Goal: Task Accomplishment & Management: Manage account settings

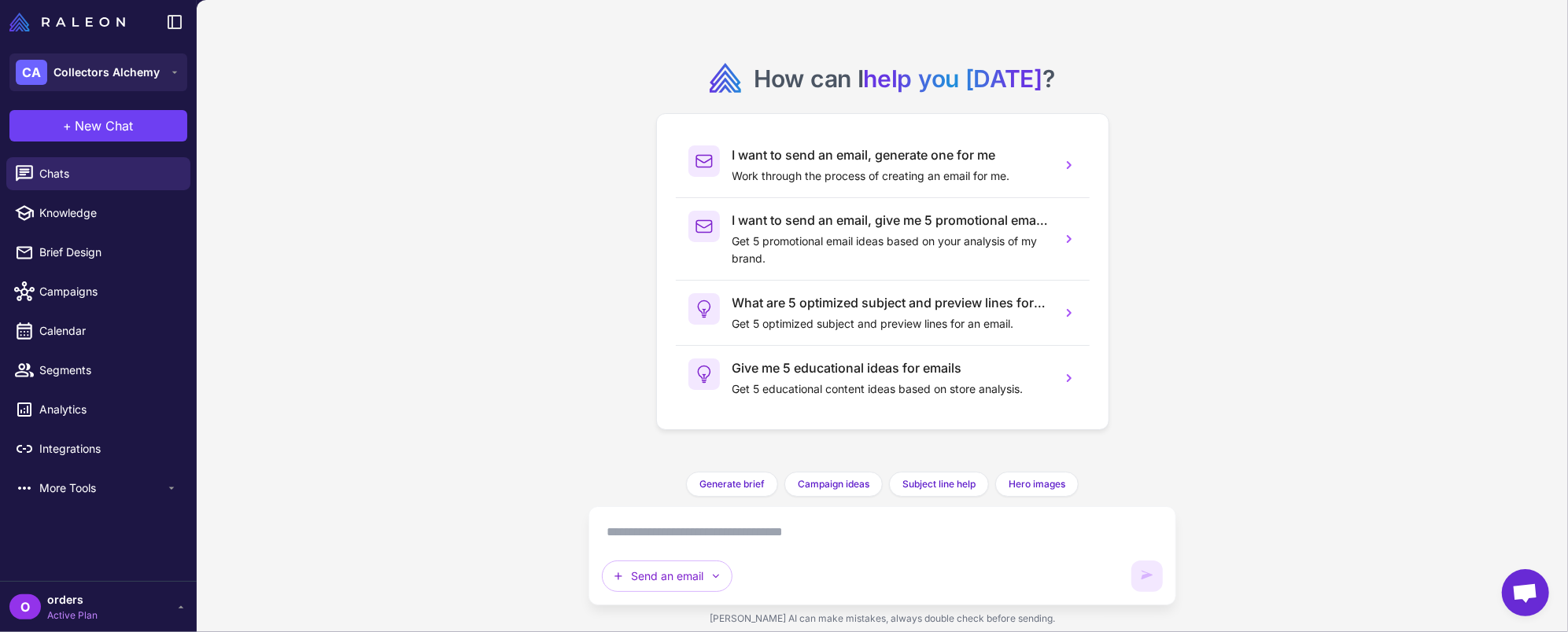
click at [1515, 603] on span "Open chat" at bounding box center [1525, 594] width 26 height 22
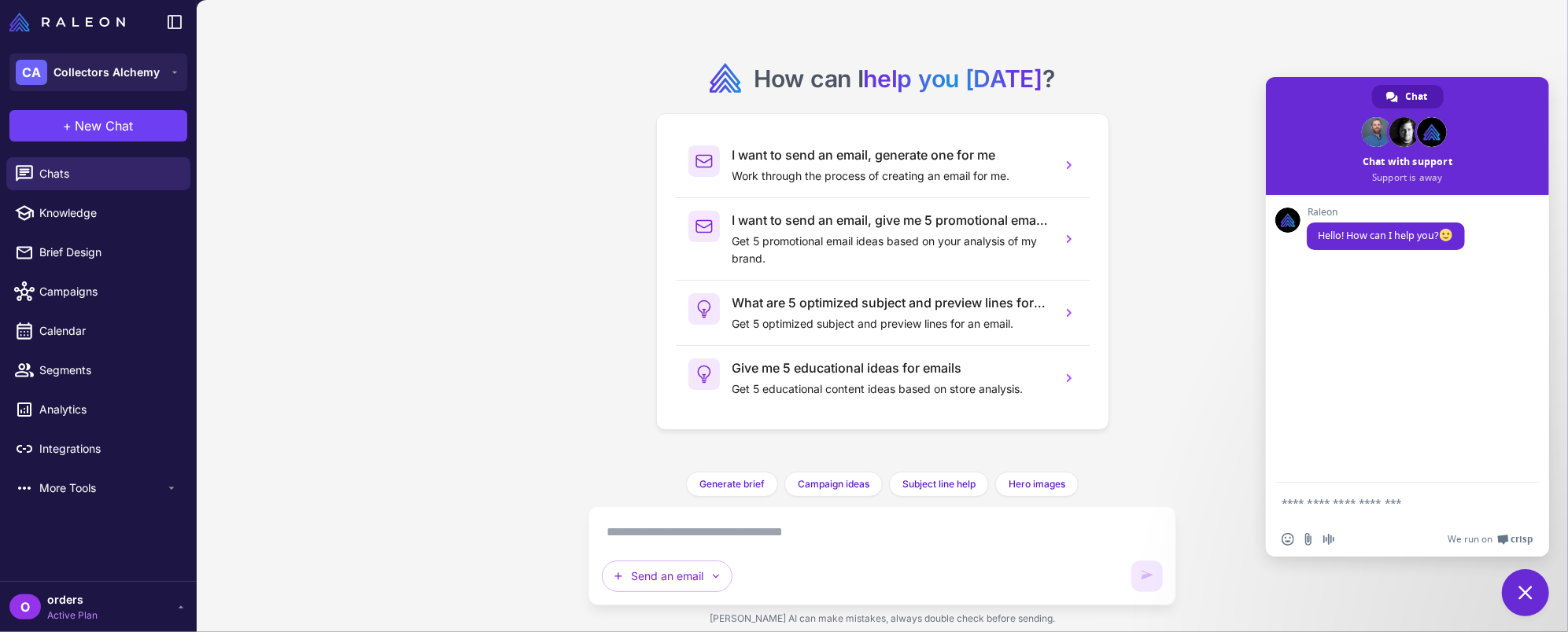
click at [1393, 495] on textarea "Compose your message..." at bounding box center [1392, 503] width 220 height 39
click at [1384, 492] on textarea "**********" at bounding box center [1392, 481] width 220 height 82
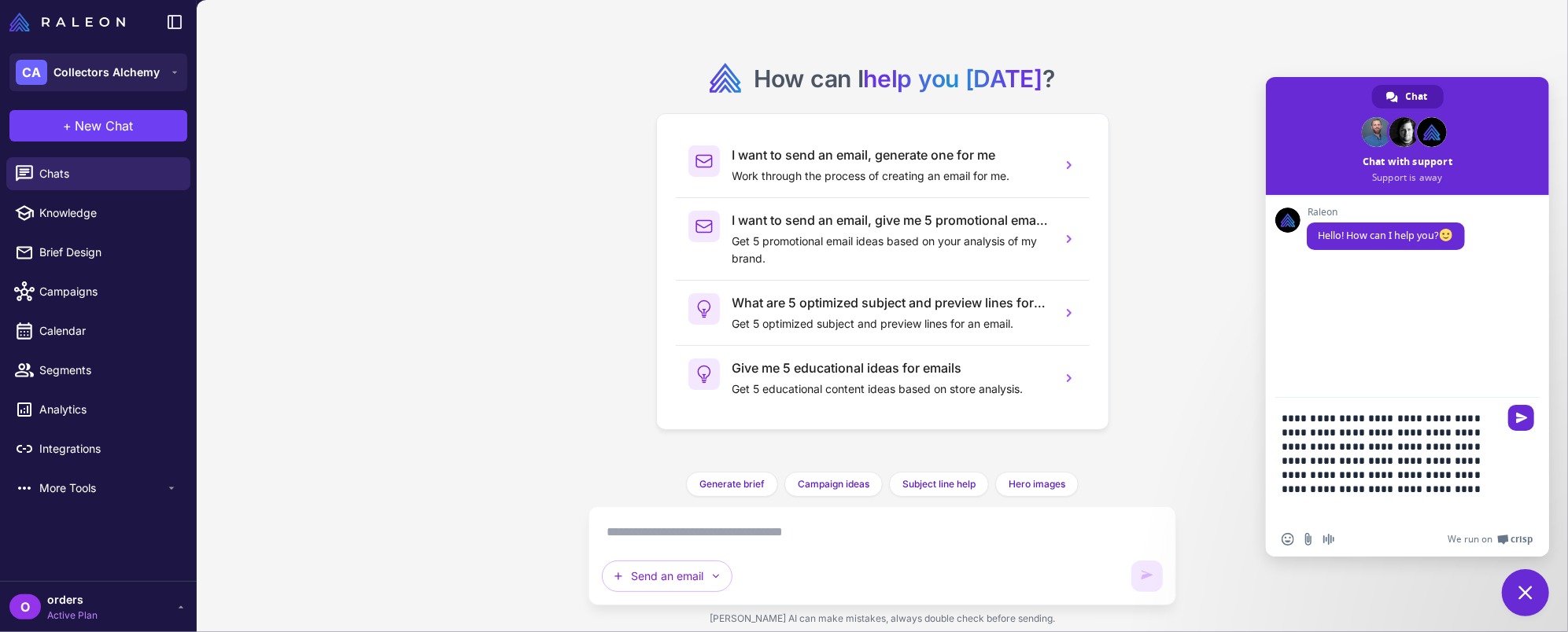
type textarea "**********"
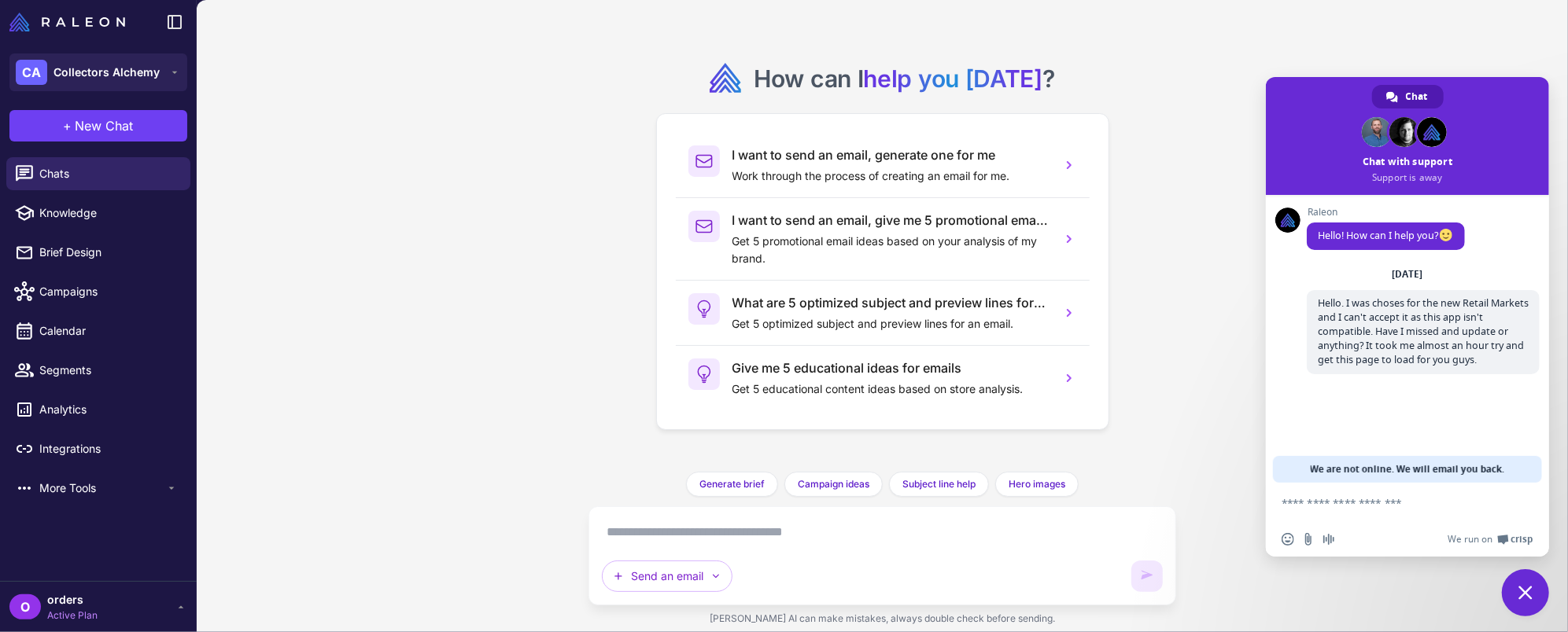
click at [181, 606] on icon at bounding box center [180, 607] width 12 height 12
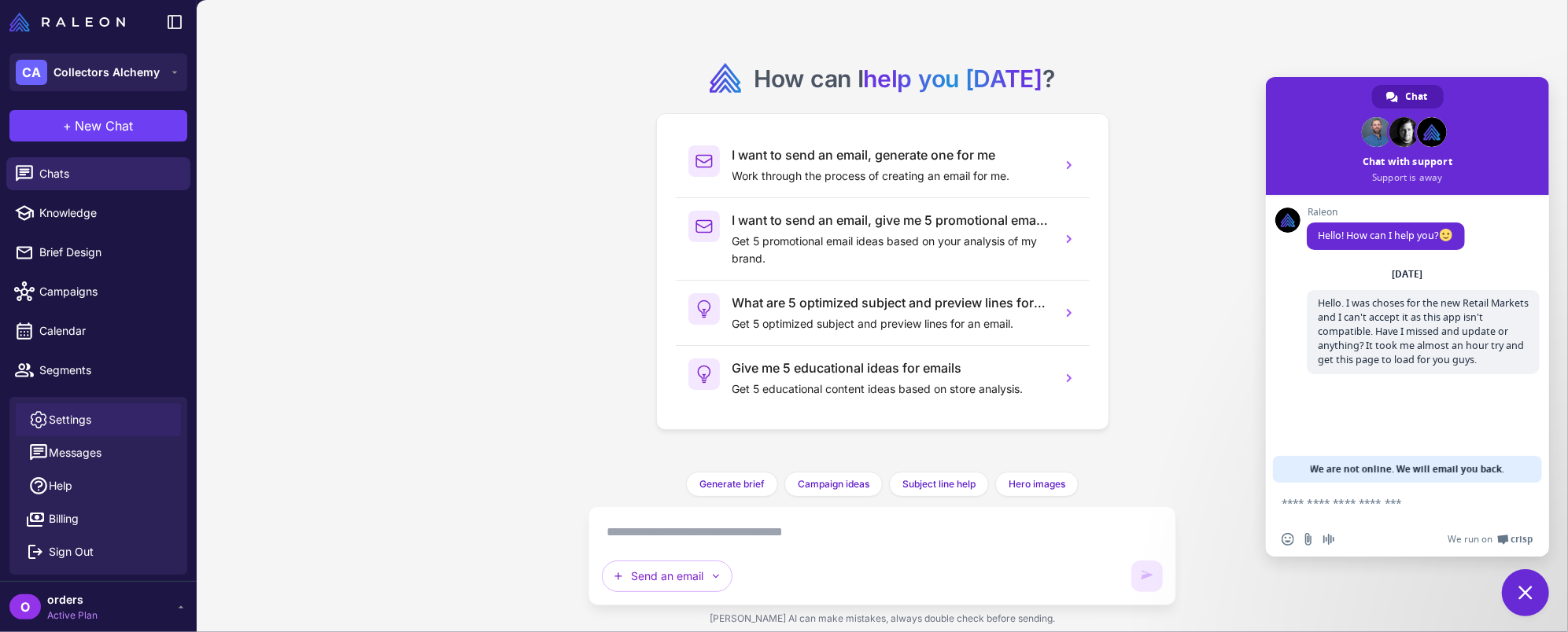
click at [106, 428] on link "Settings" at bounding box center [98, 419] width 165 height 33
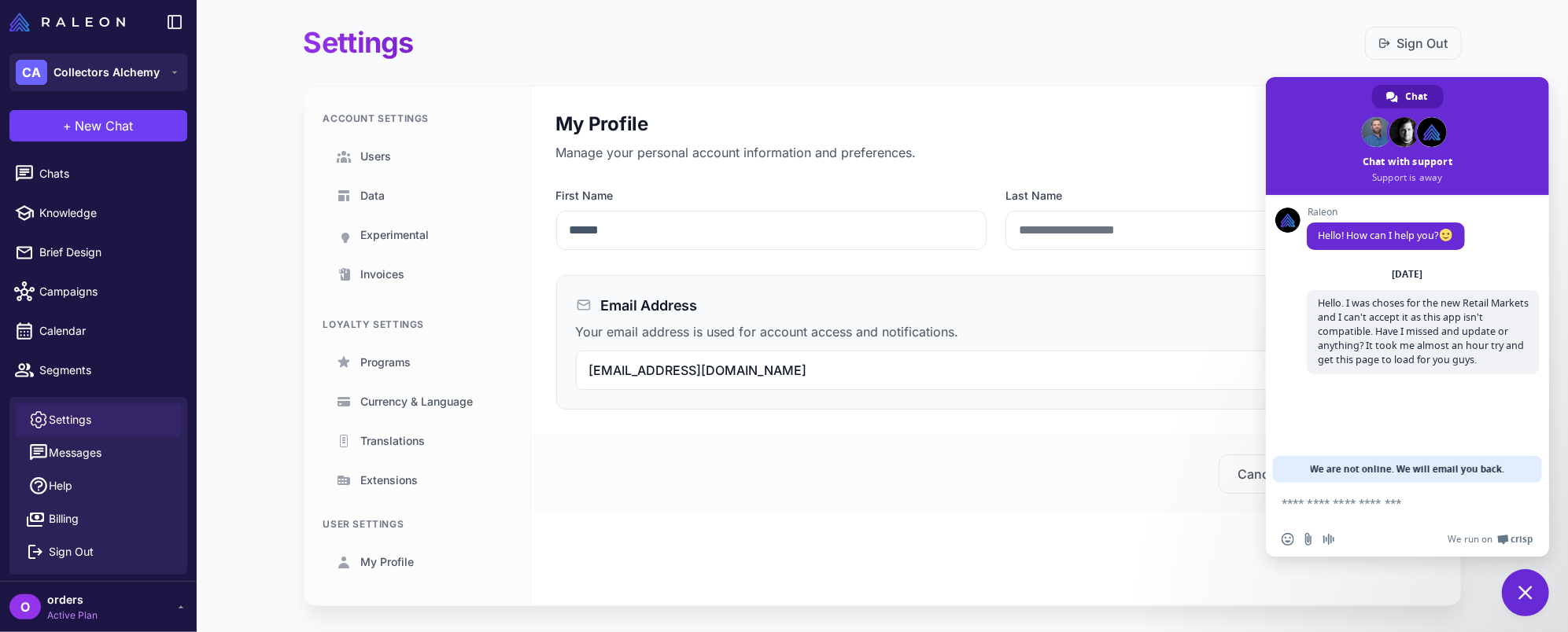
click at [939, 81] on div "Settings Sign Out Account Settings Users Data Experimental Invoices Loyalty Set…" at bounding box center [882, 328] width 1208 height 656
click at [390, 154] on link "Users" at bounding box center [417, 157] width 188 height 37
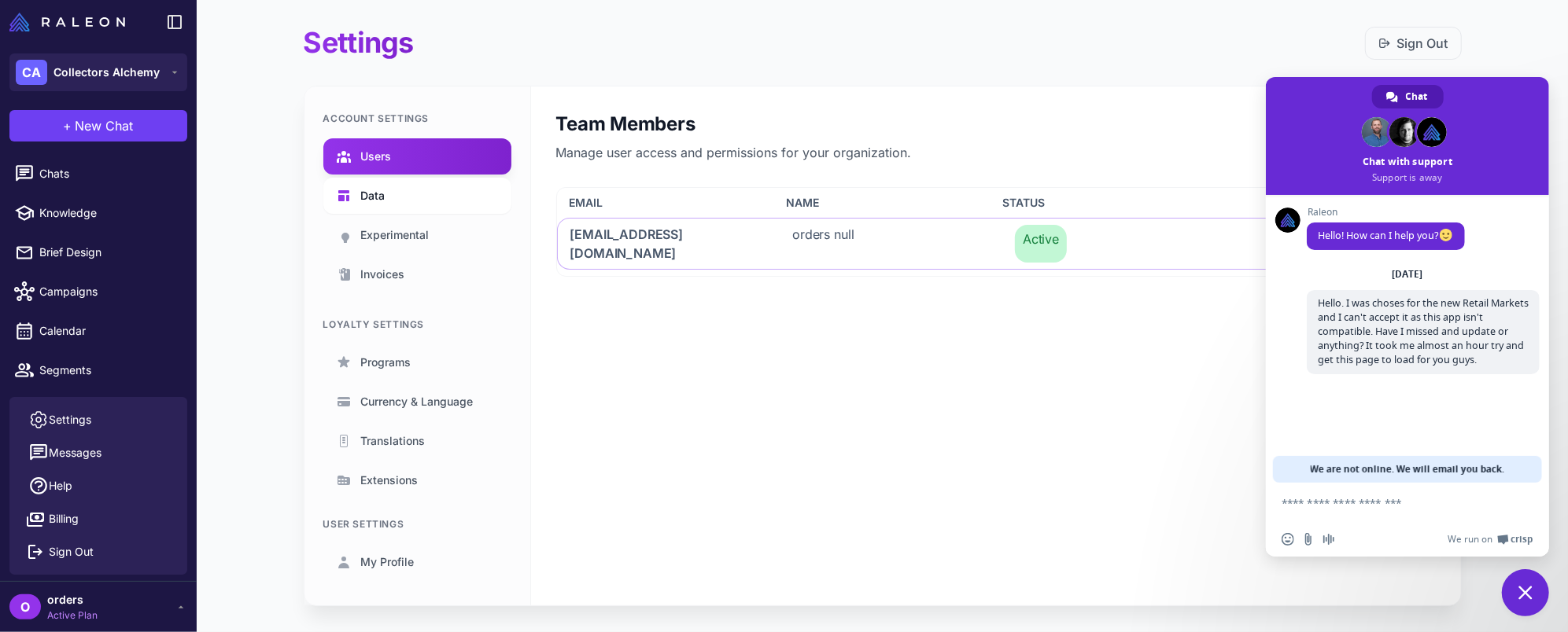
click at [378, 196] on span "Data" at bounding box center [373, 196] width 24 height 17
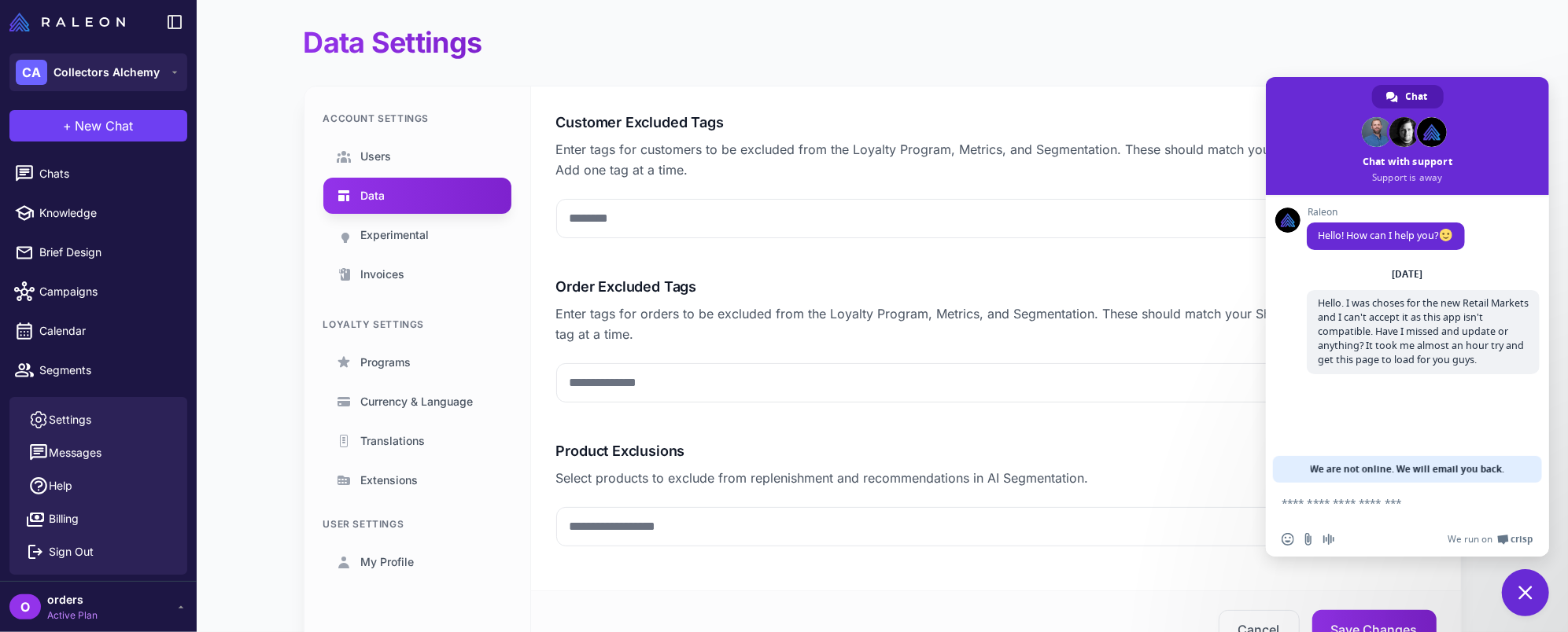
click at [1479, 51] on div "Data Settings Account Settings Users Data Experimental Invoices Loyalty Setting…" at bounding box center [882, 360] width 1208 height 720
click at [1530, 593] on span "Close chat" at bounding box center [1525, 593] width 14 height 14
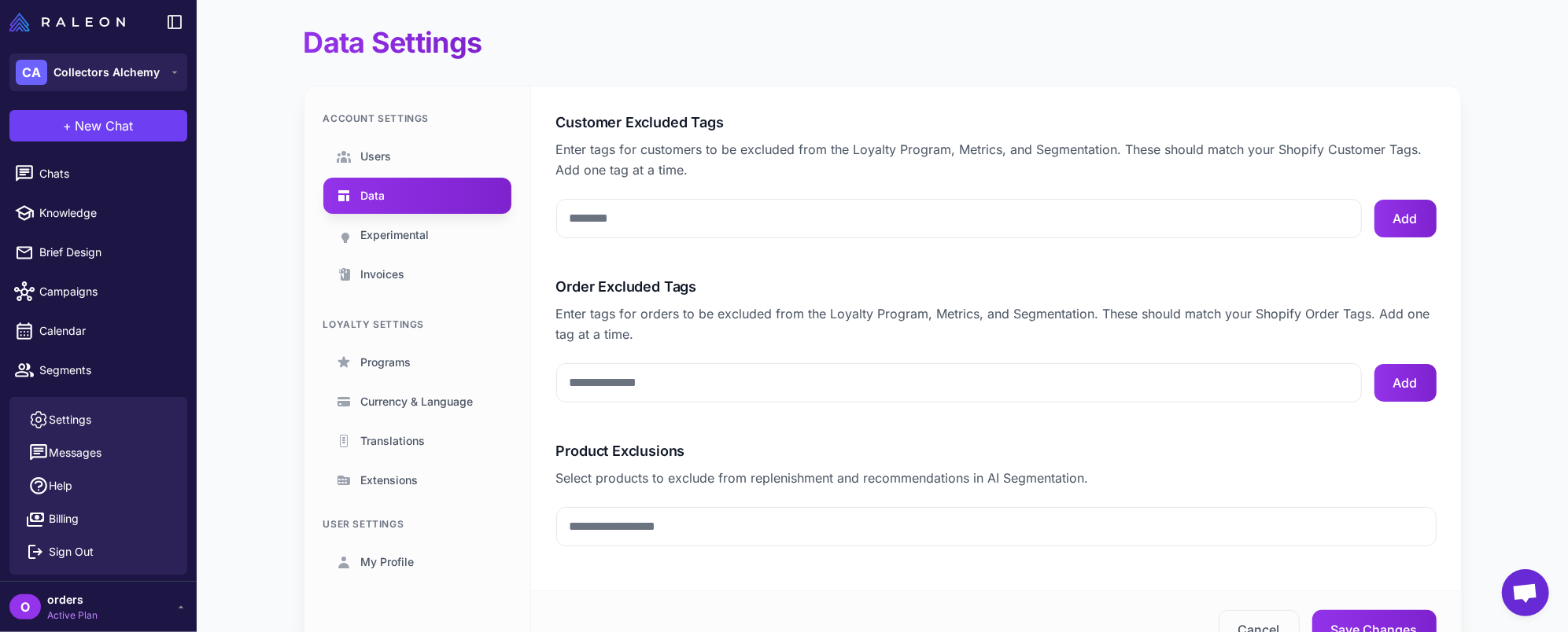
scroll to position [84, 0]
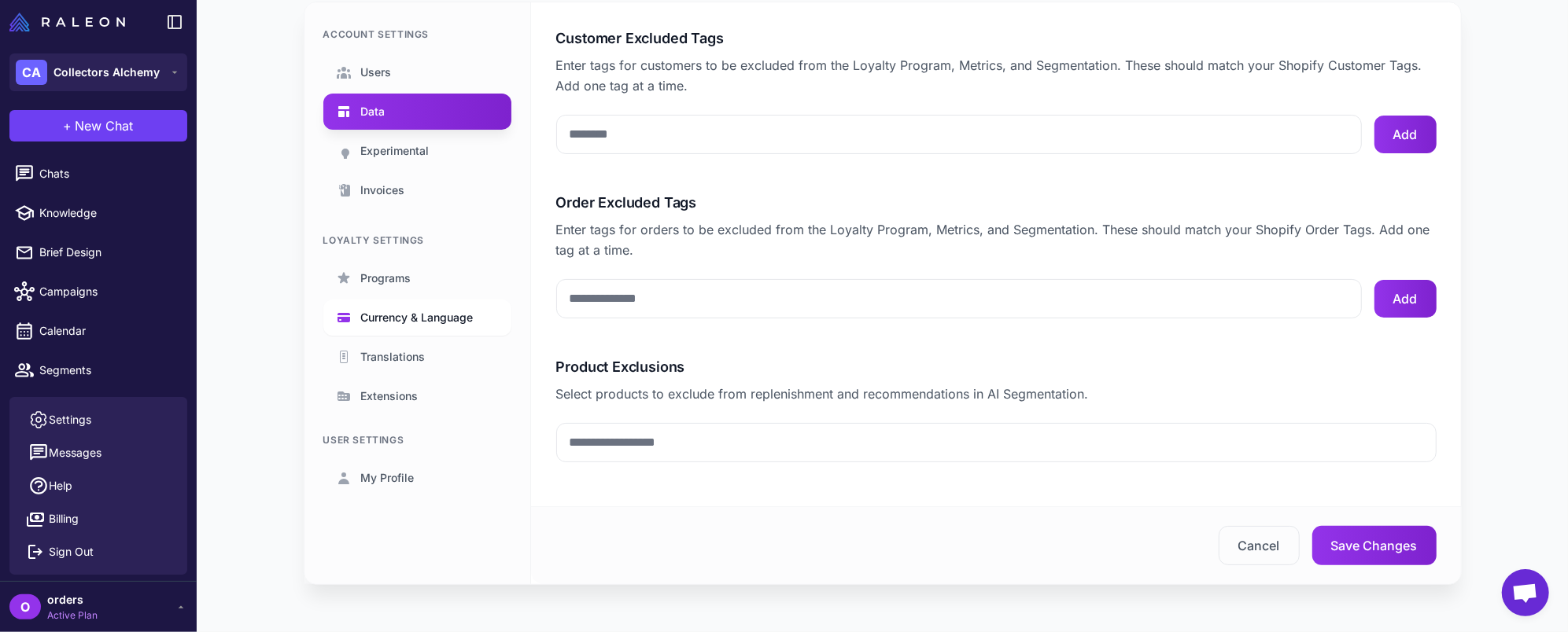
click at [436, 320] on span "Currency & Language" at bounding box center [417, 318] width 113 height 17
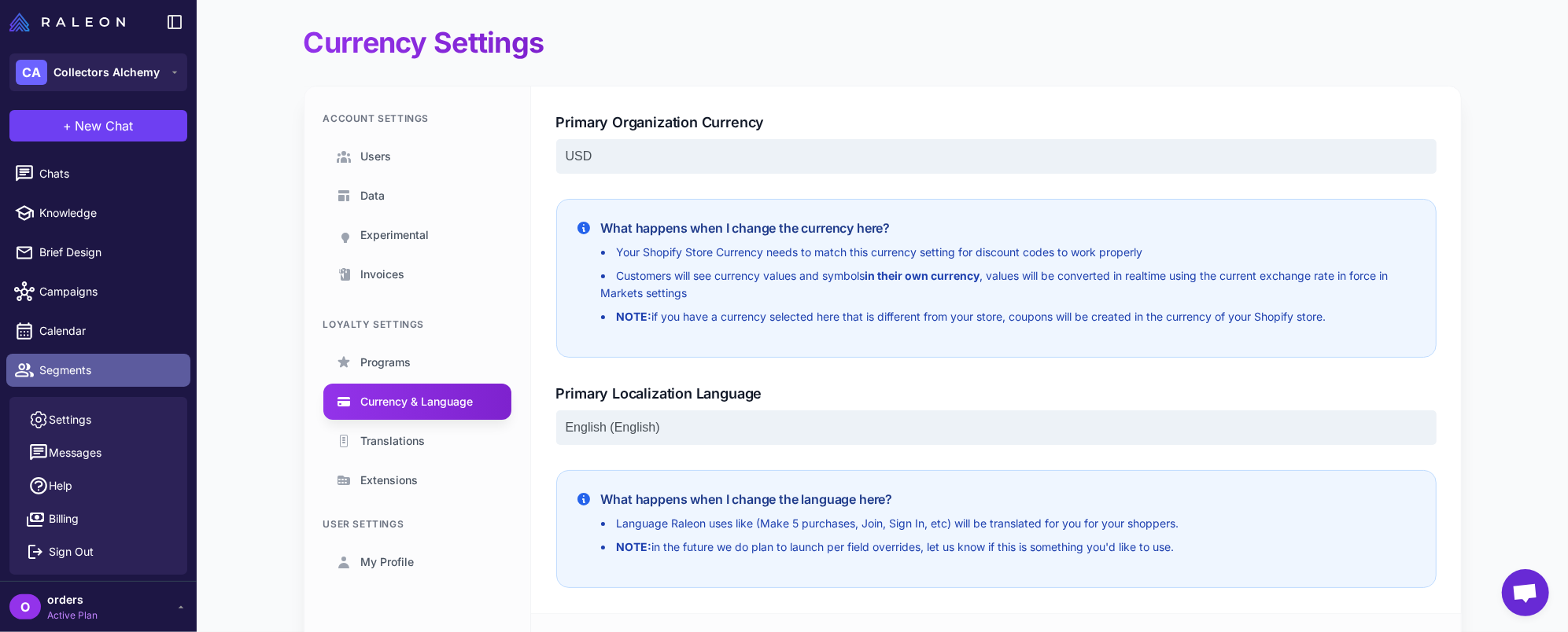
click at [96, 372] on span "Segments" at bounding box center [109, 370] width 139 height 17
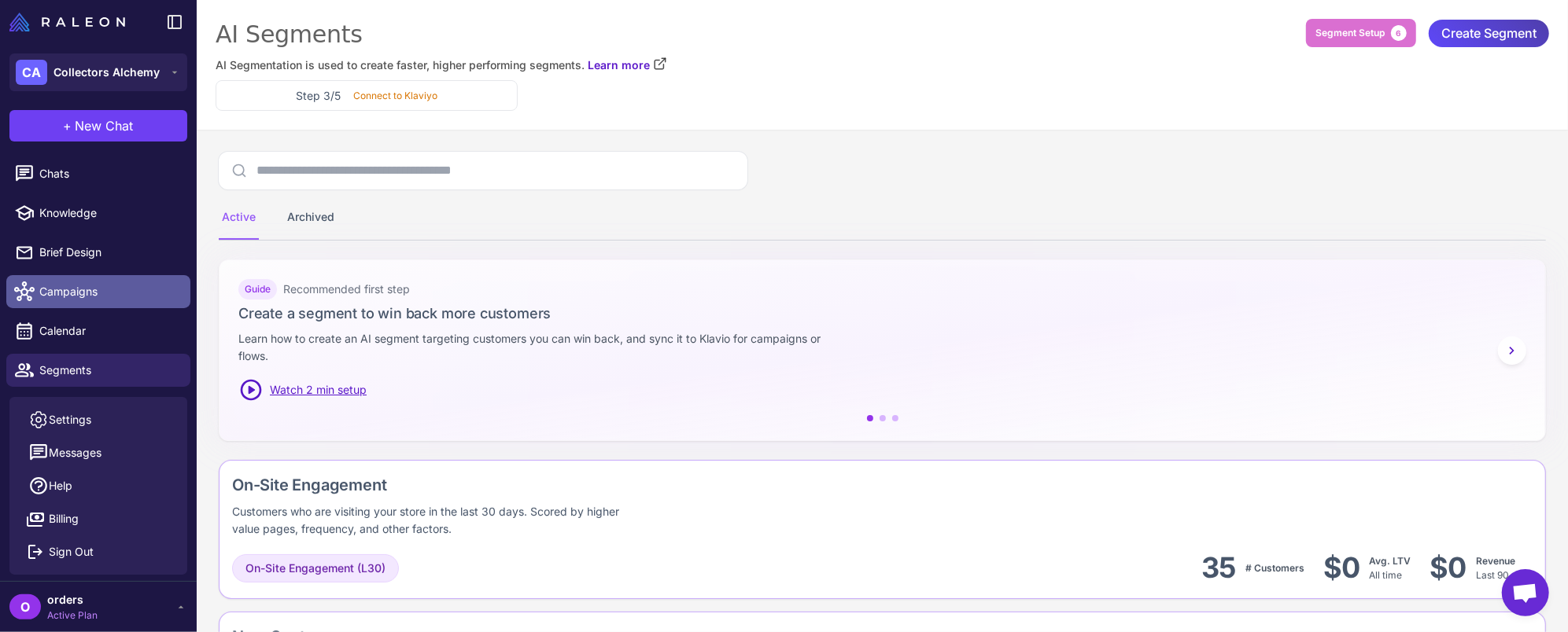
click at [127, 285] on span "Campaigns" at bounding box center [109, 292] width 139 height 17
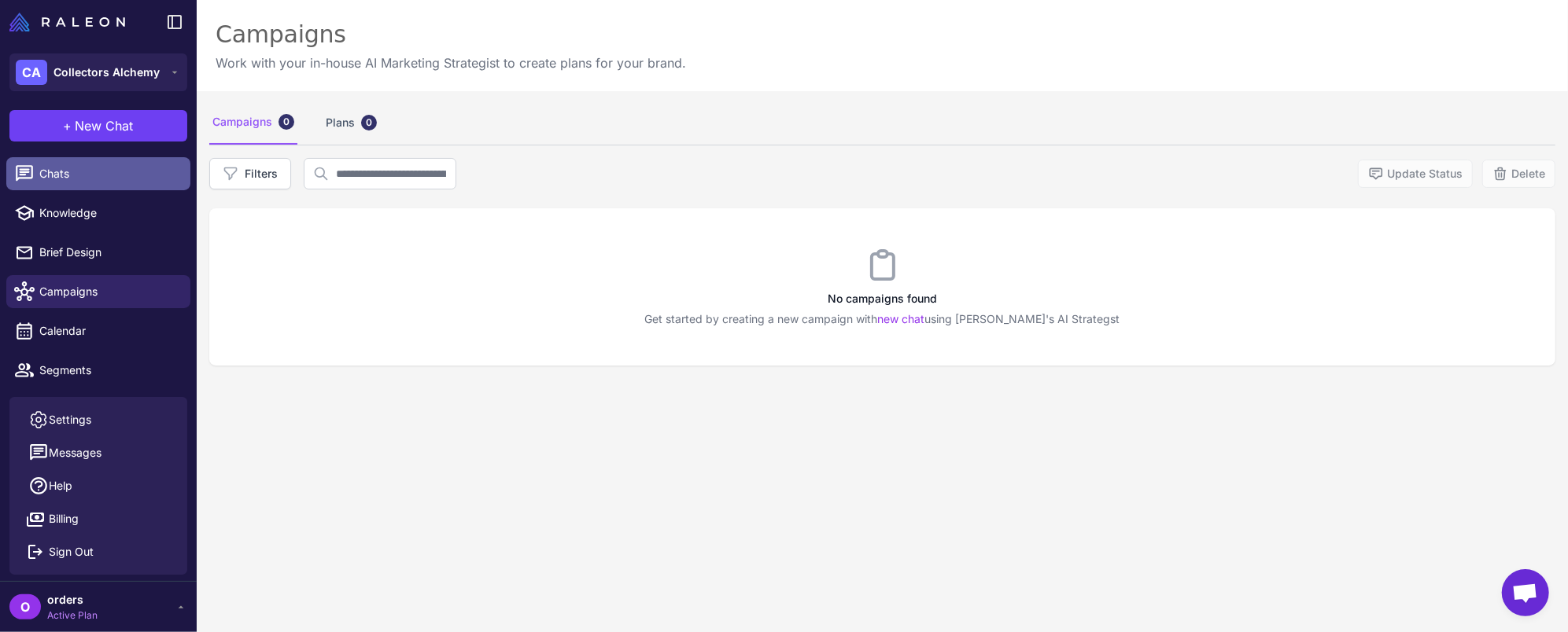
click at [104, 180] on span "Chats" at bounding box center [109, 173] width 139 height 17
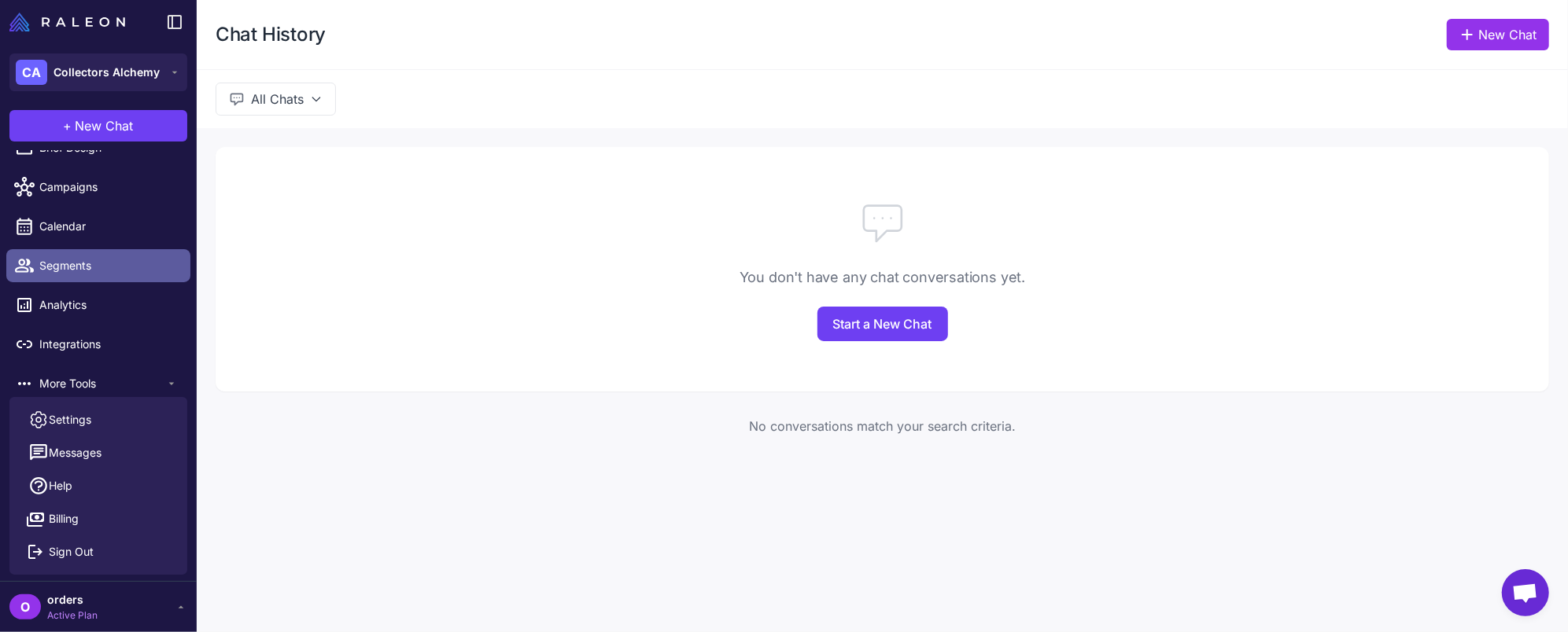
scroll to position [113, 0]
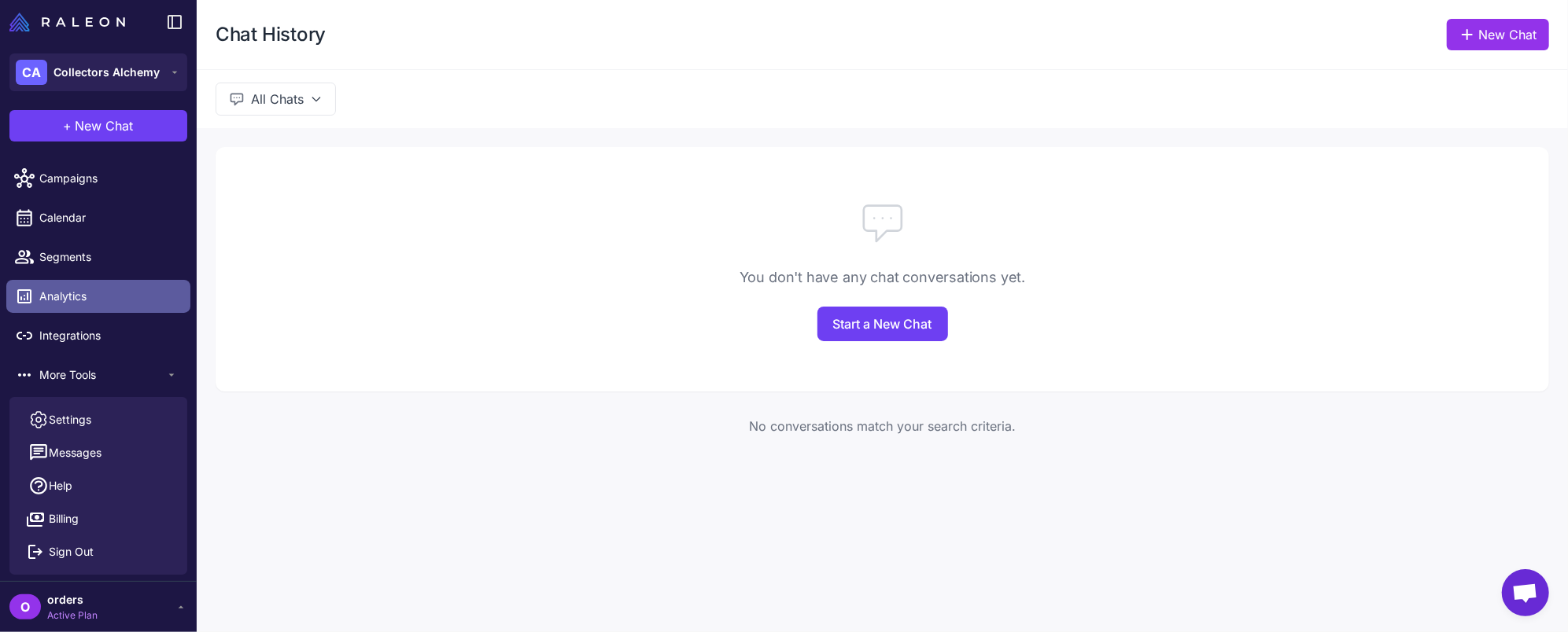
click at [135, 301] on span "Analytics" at bounding box center [109, 296] width 139 height 17
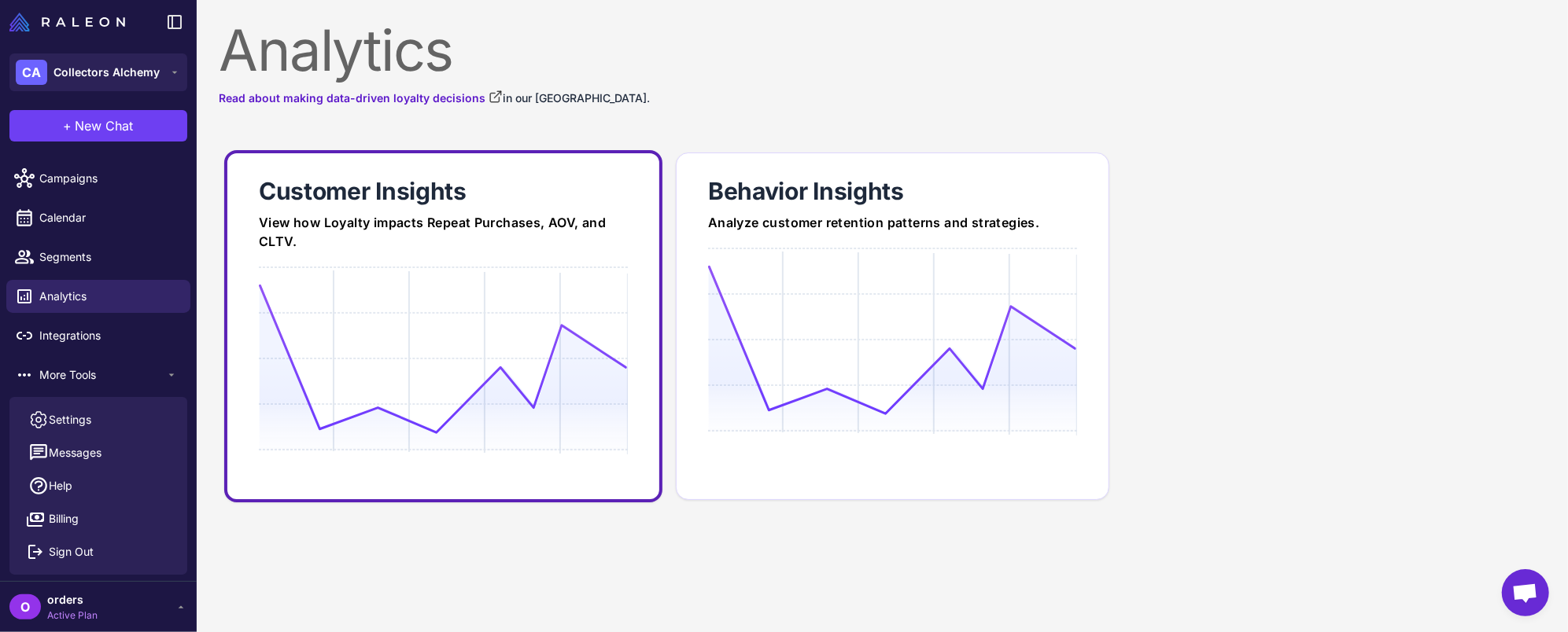
click at [411, 315] on icon at bounding box center [443, 359] width 369 height 150
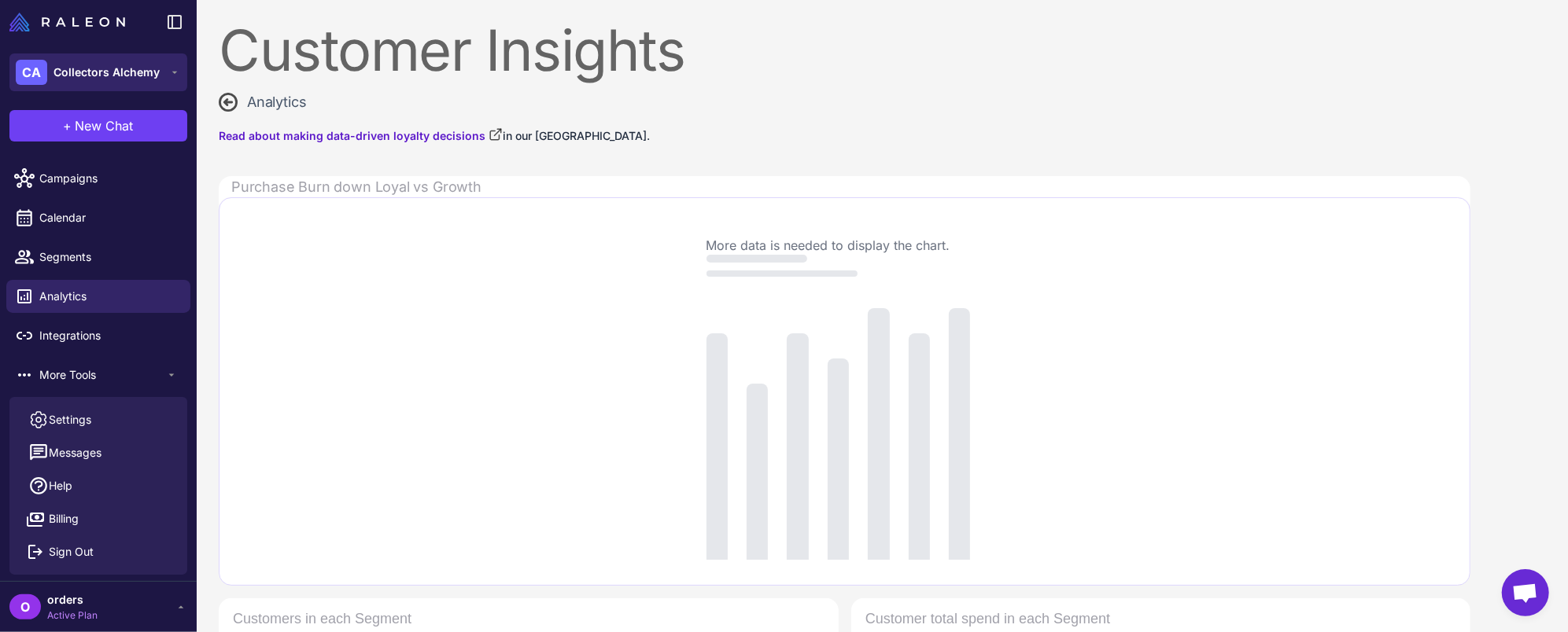
click at [120, 73] on span "Collectors Alchemy" at bounding box center [106, 72] width 106 height 17
click at [83, 23] on img at bounding box center [67, 22] width 115 height 19
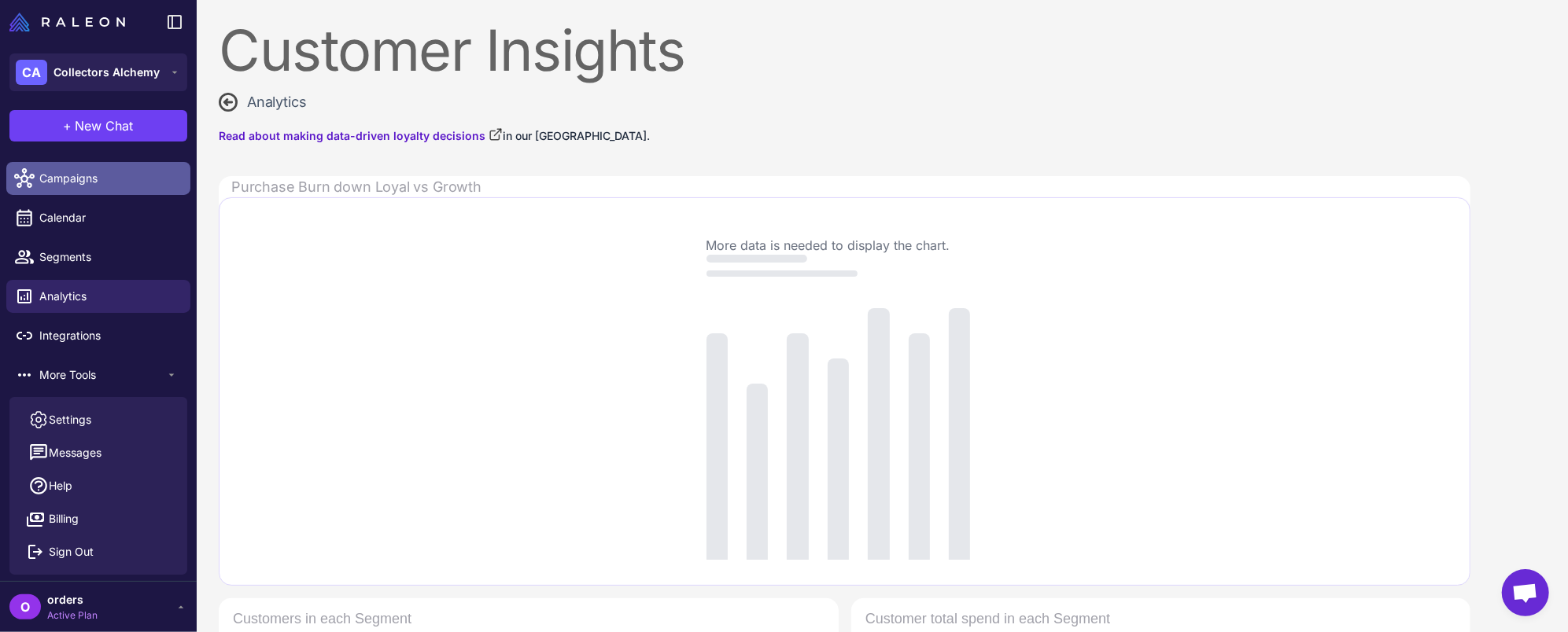
click at [66, 169] on link "Campaigns" at bounding box center [98, 178] width 184 height 33
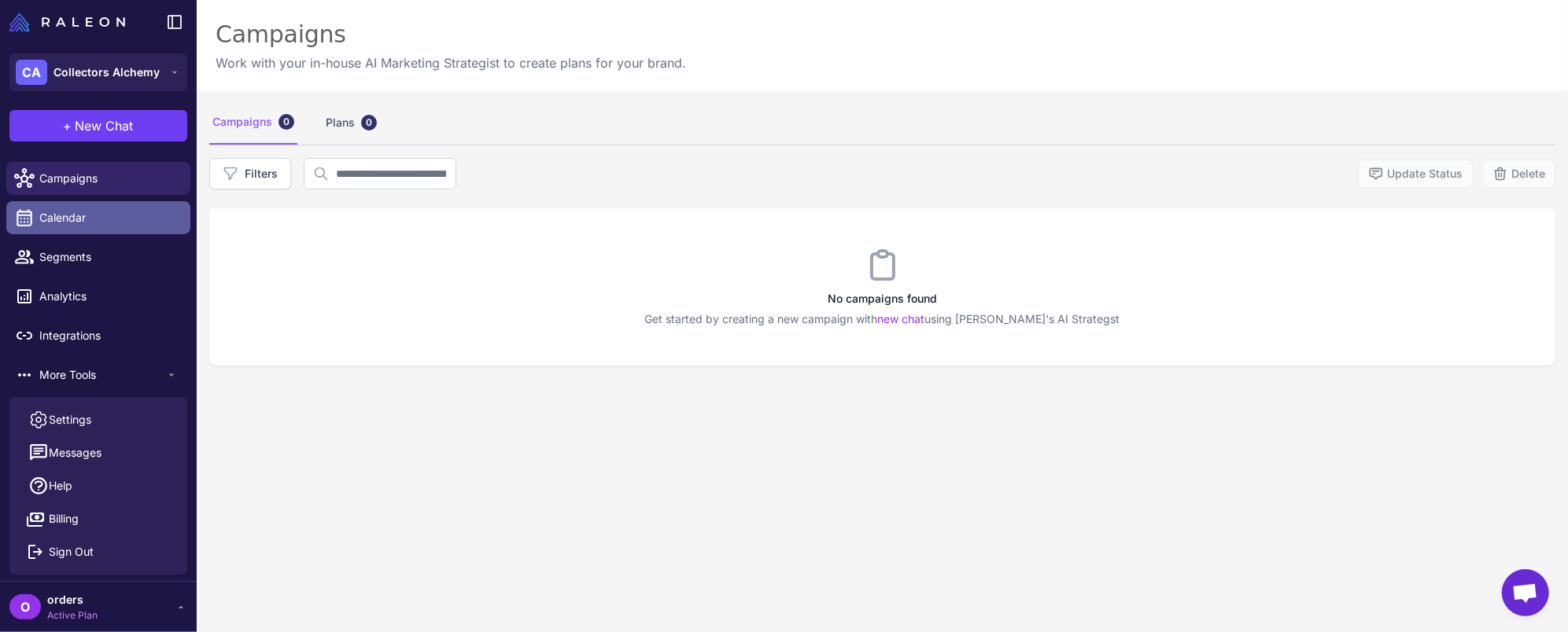
click at [68, 220] on span "Calendar" at bounding box center [109, 218] width 139 height 17
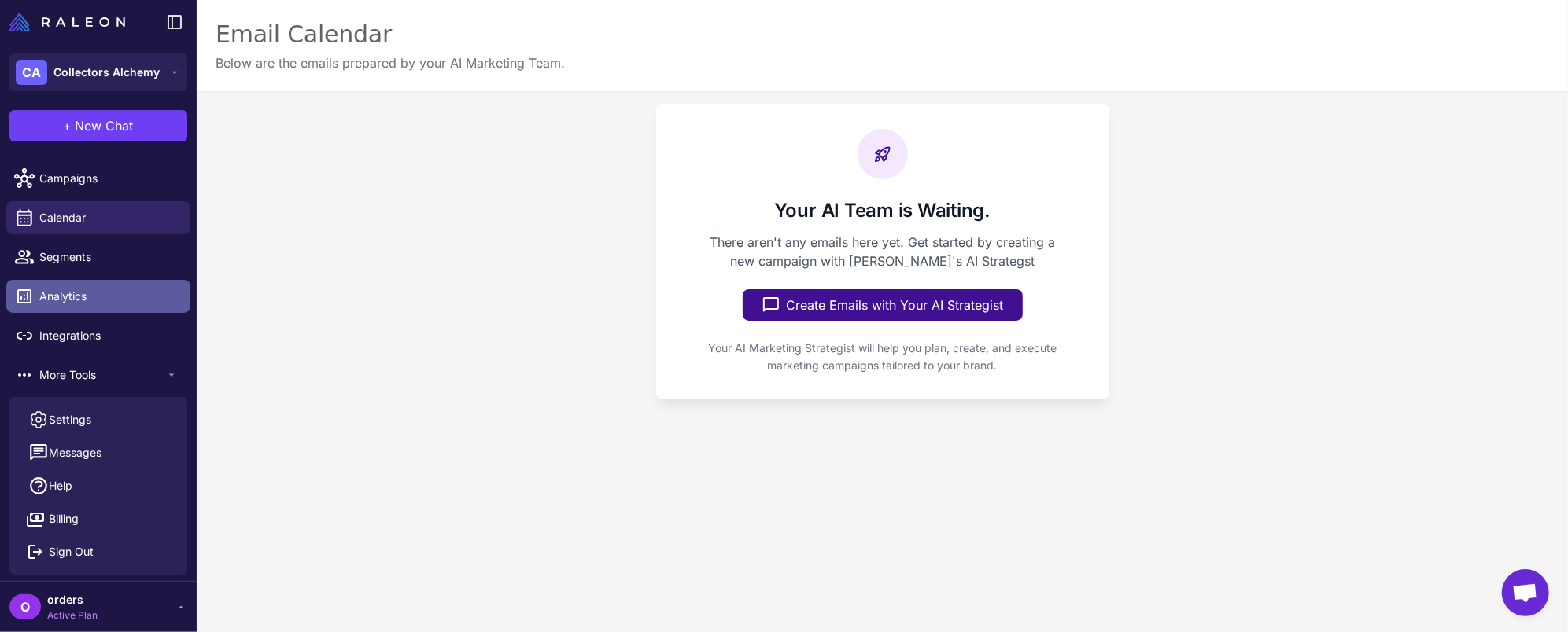
click at [75, 280] on link "Analytics" at bounding box center [98, 296] width 184 height 33
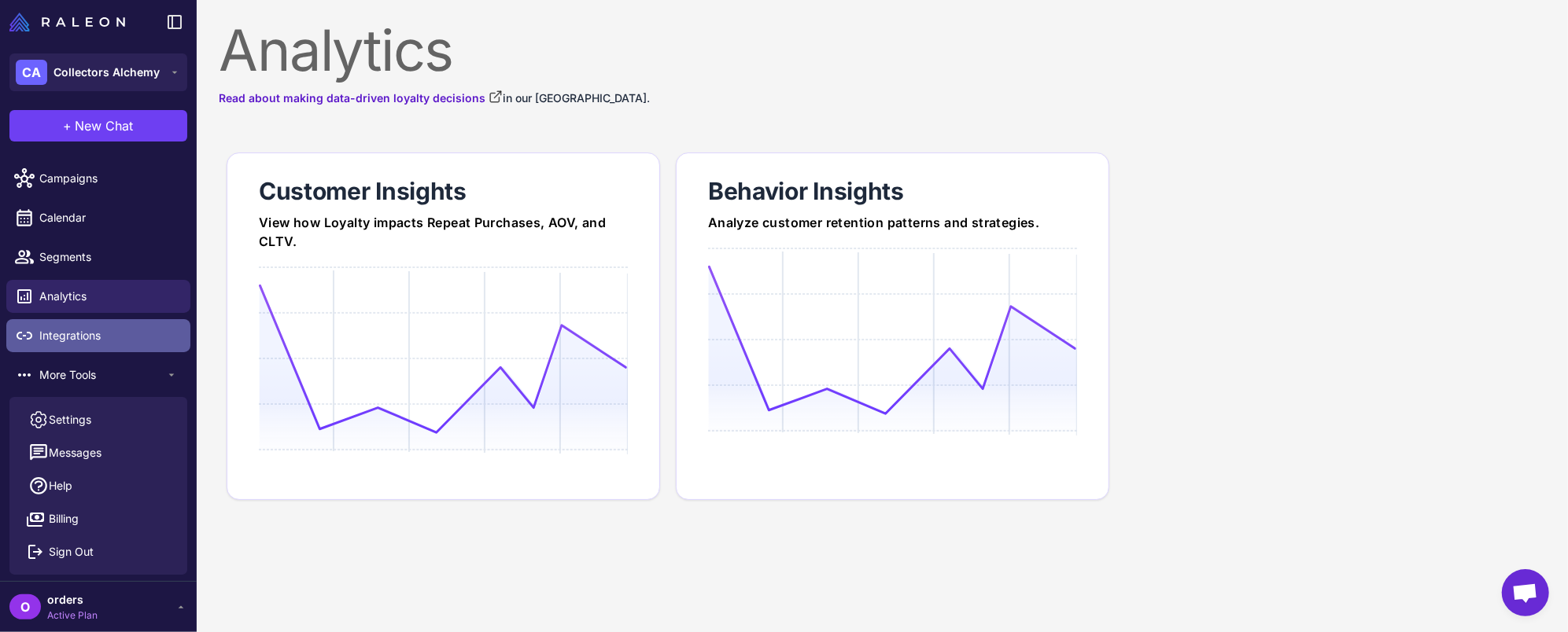
click at [75, 345] on link "Integrations" at bounding box center [98, 336] width 184 height 33
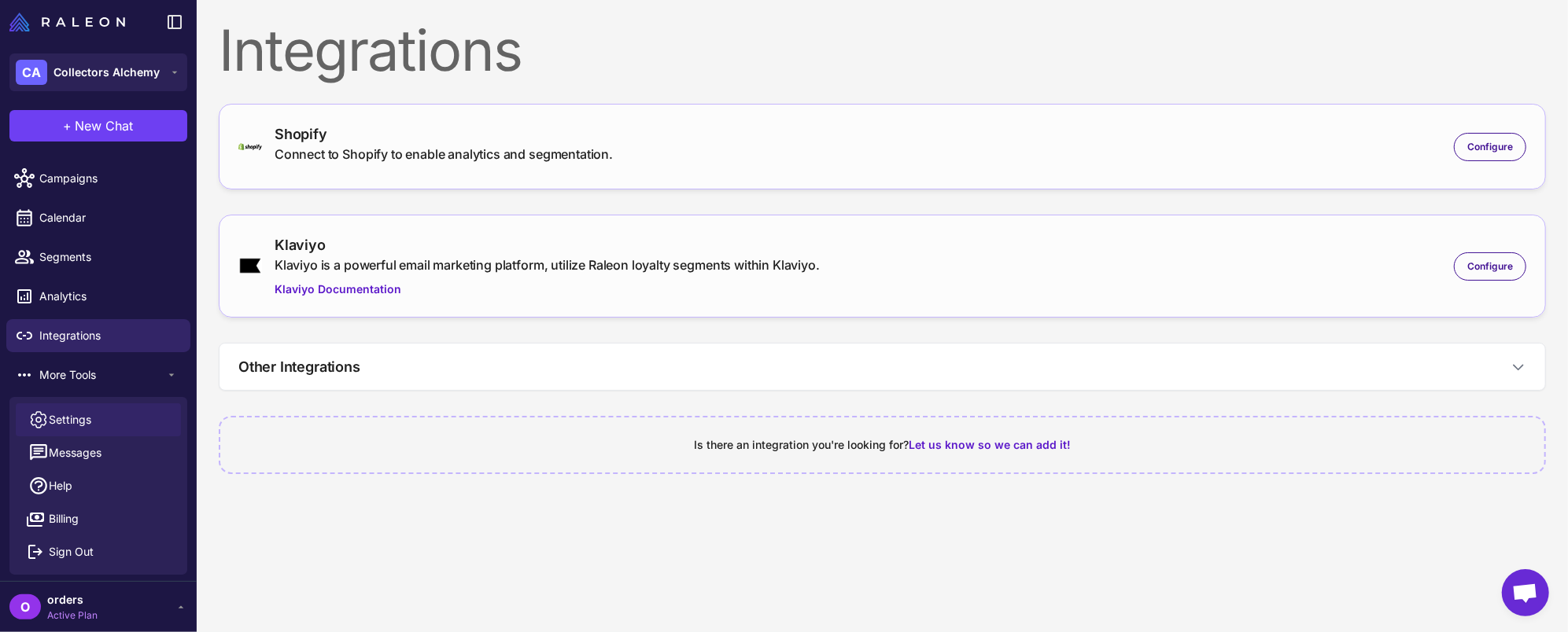
click at [87, 422] on span "Settings" at bounding box center [69, 420] width 42 height 17
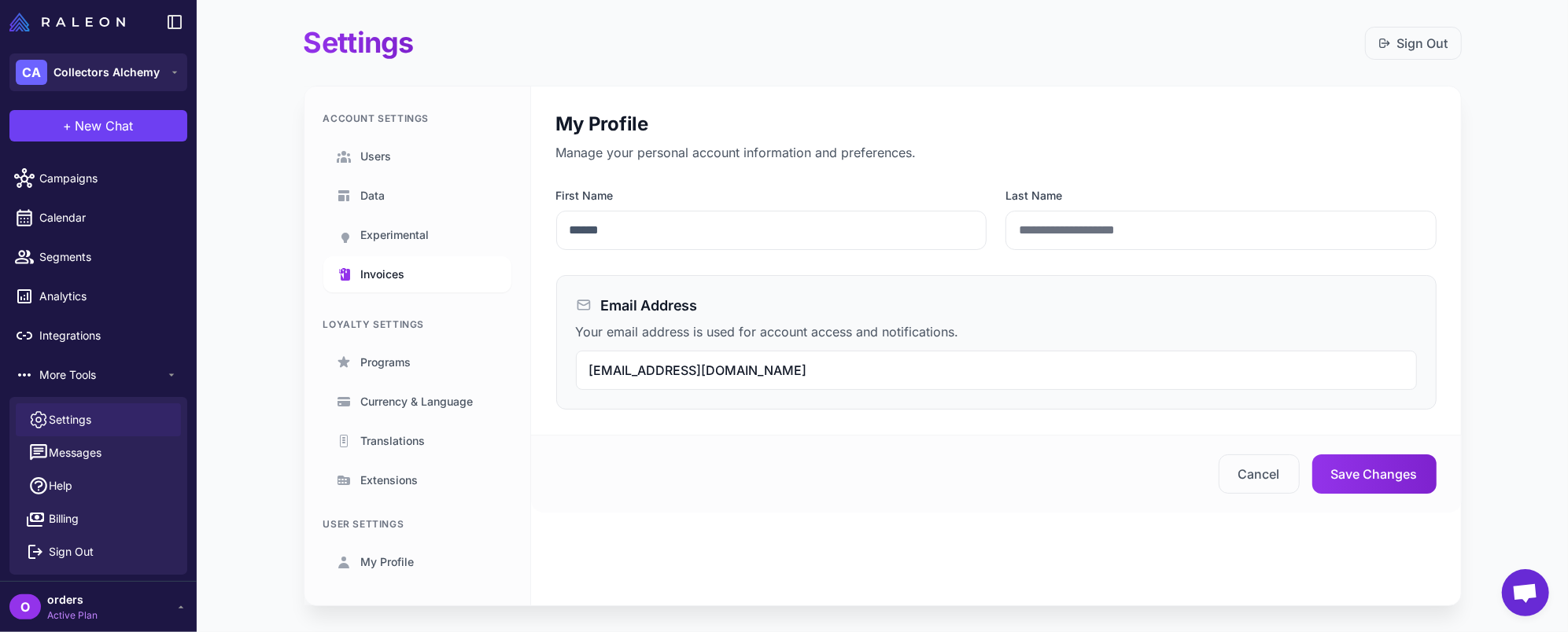
click at [420, 282] on link "Invoices" at bounding box center [417, 274] width 188 height 37
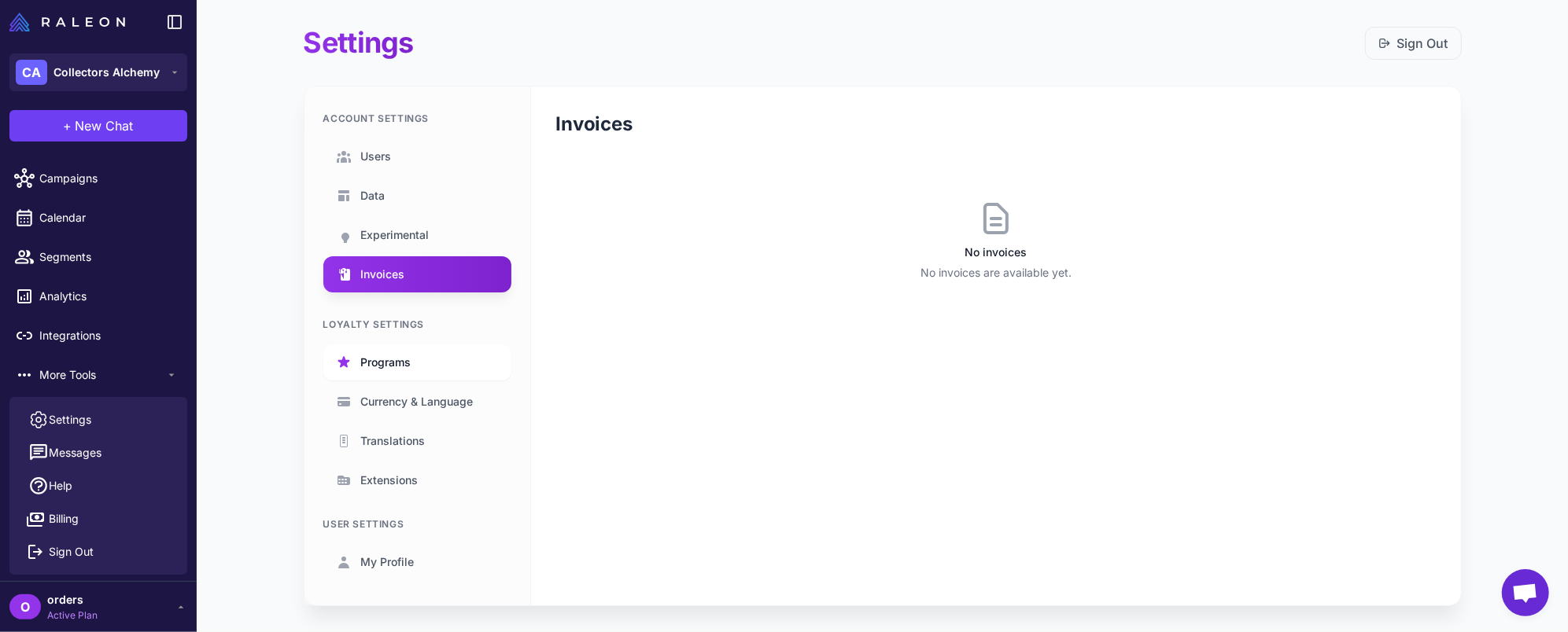
click at [406, 361] on link "Programs" at bounding box center [417, 362] width 188 height 37
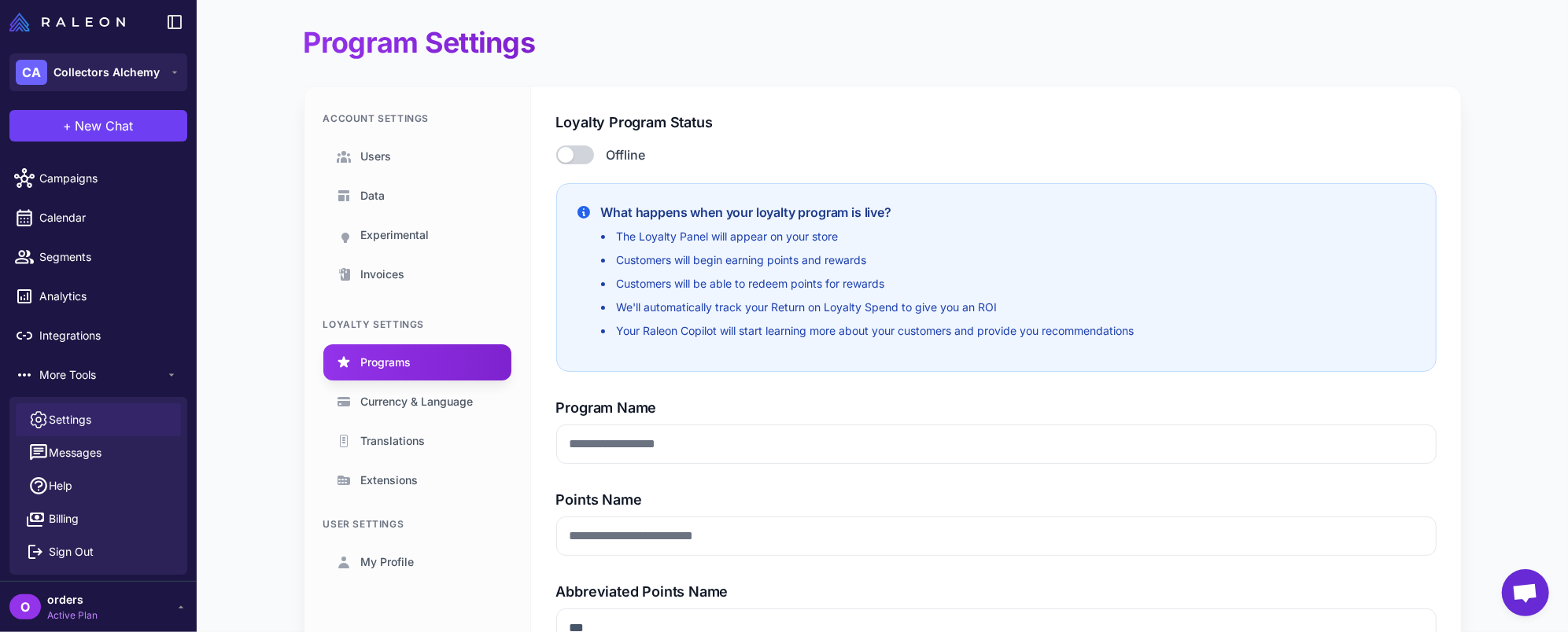
type input "**********"
type input "******"
click at [377, 564] on span "My Profile" at bounding box center [387, 563] width 53 height 17
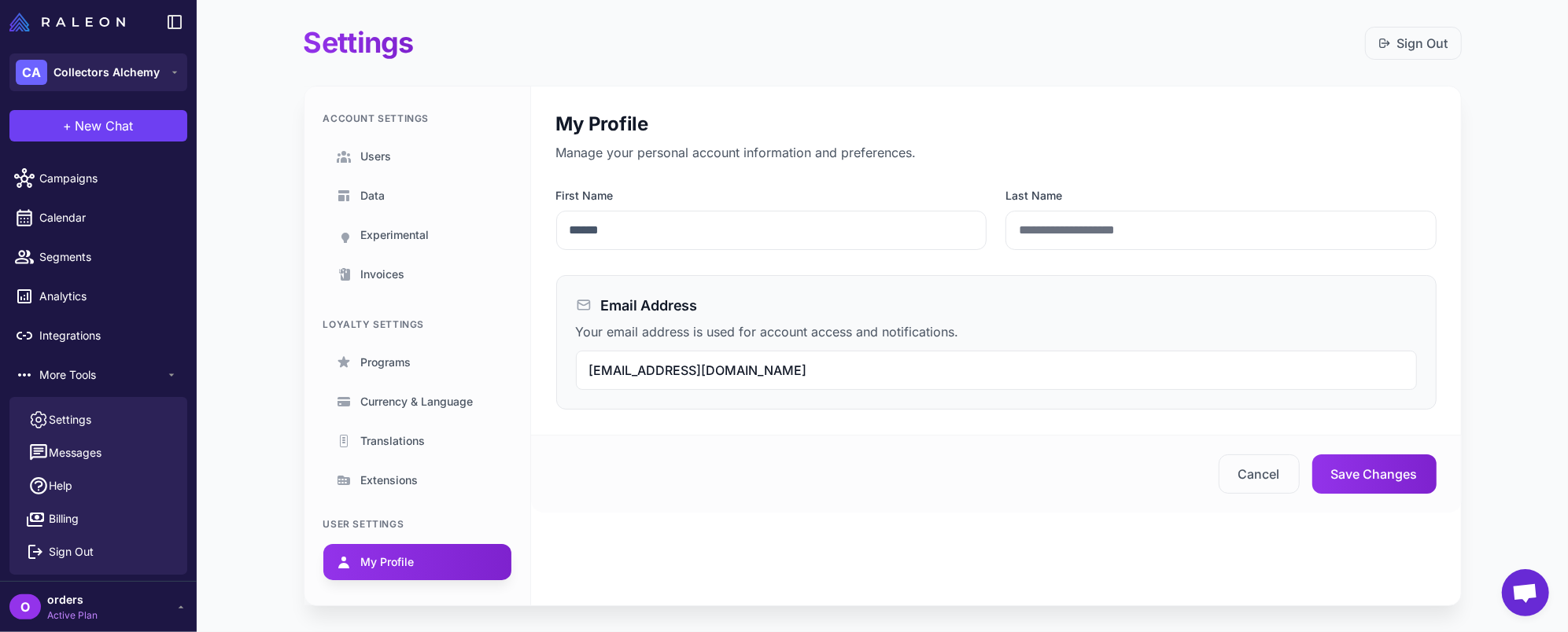
click at [81, 29] on img at bounding box center [67, 22] width 115 height 19
click at [77, 20] on img at bounding box center [67, 22] width 115 height 19
click at [84, 487] on link "Help" at bounding box center [98, 486] width 165 height 33
click at [1526, 583] on span "Open chat" at bounding box center [1525, 594] width 26 height 22
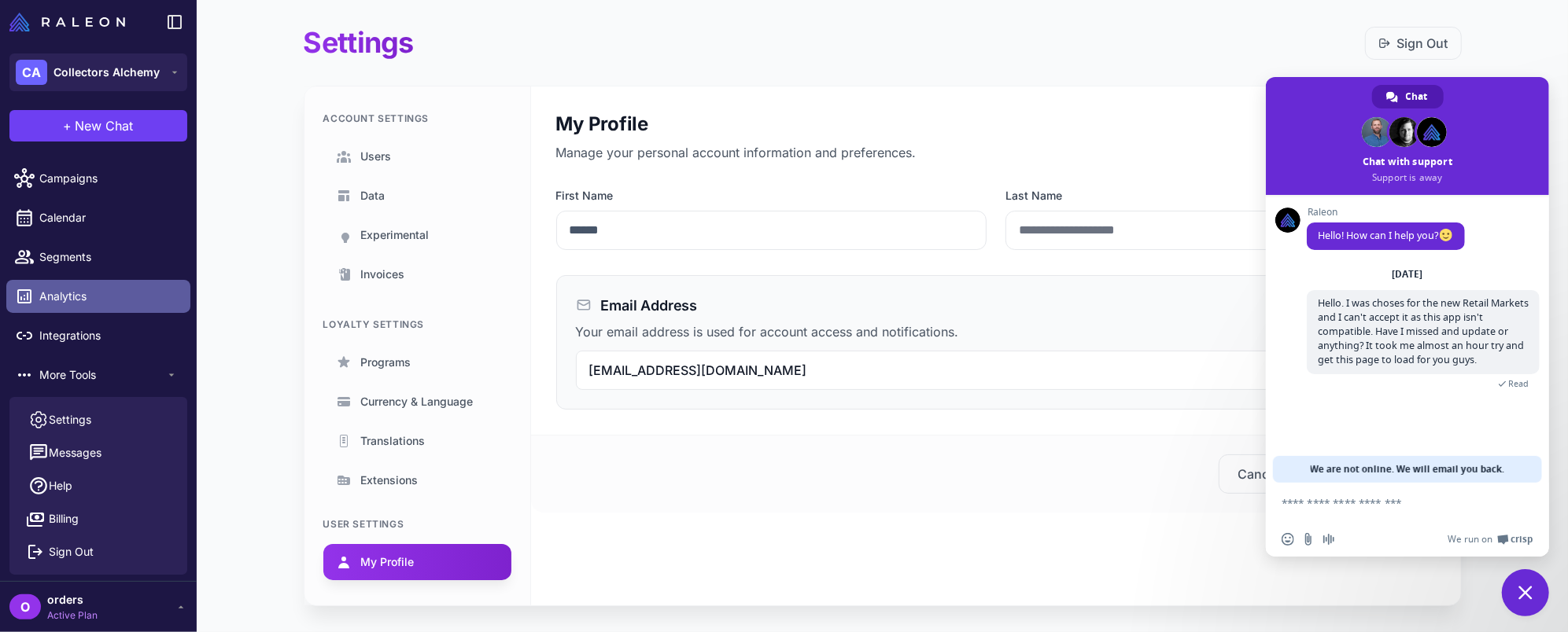
scroll to position [113, 0]
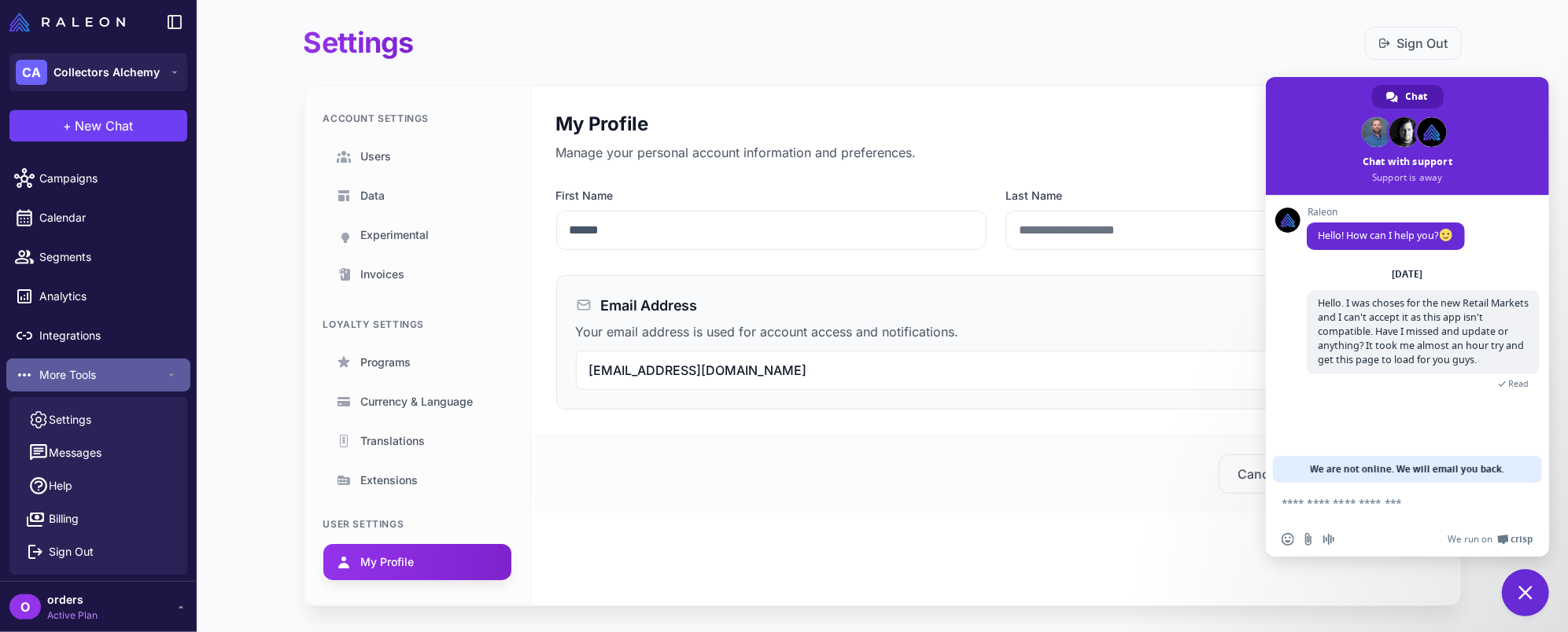
click at [76, 378] on span "More Tools" at bounding box center [102, 375] width 126 height 17
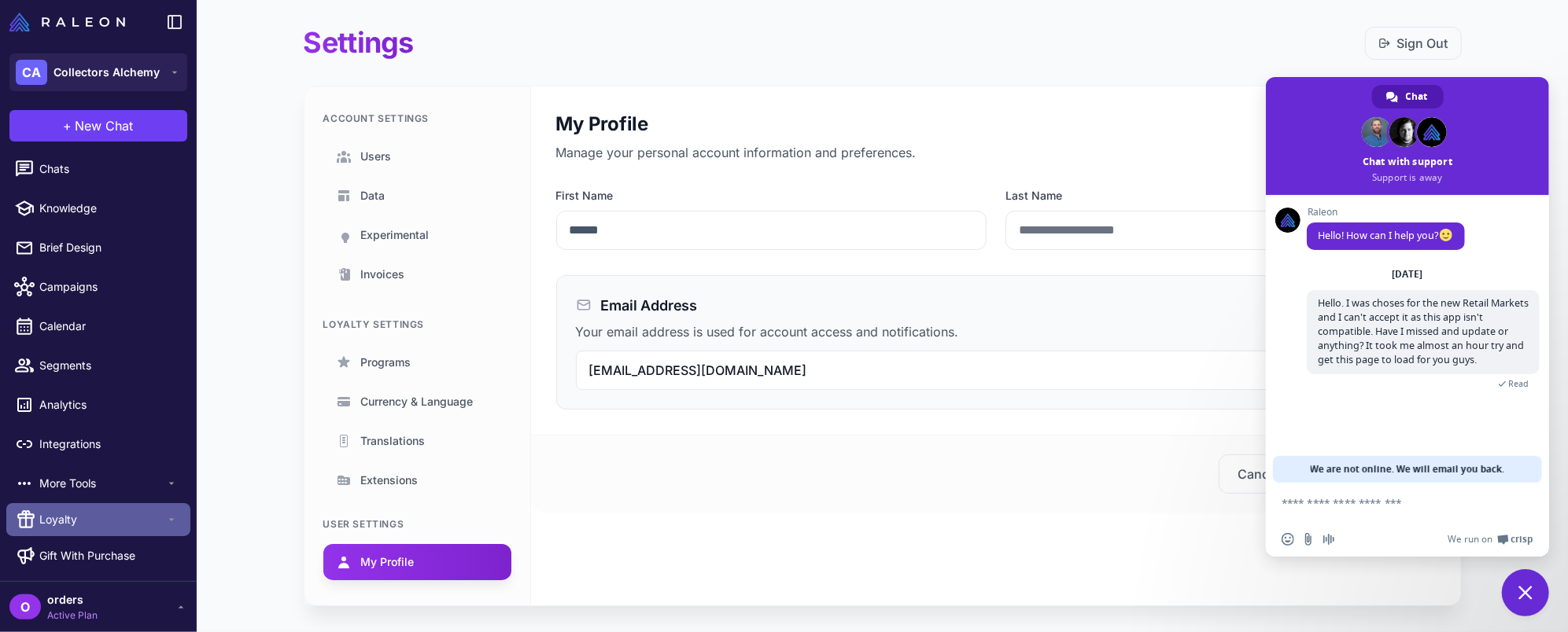
click at [140, 519] on span "Loyalty" at bounding box center [102, 519] width 126 height 17
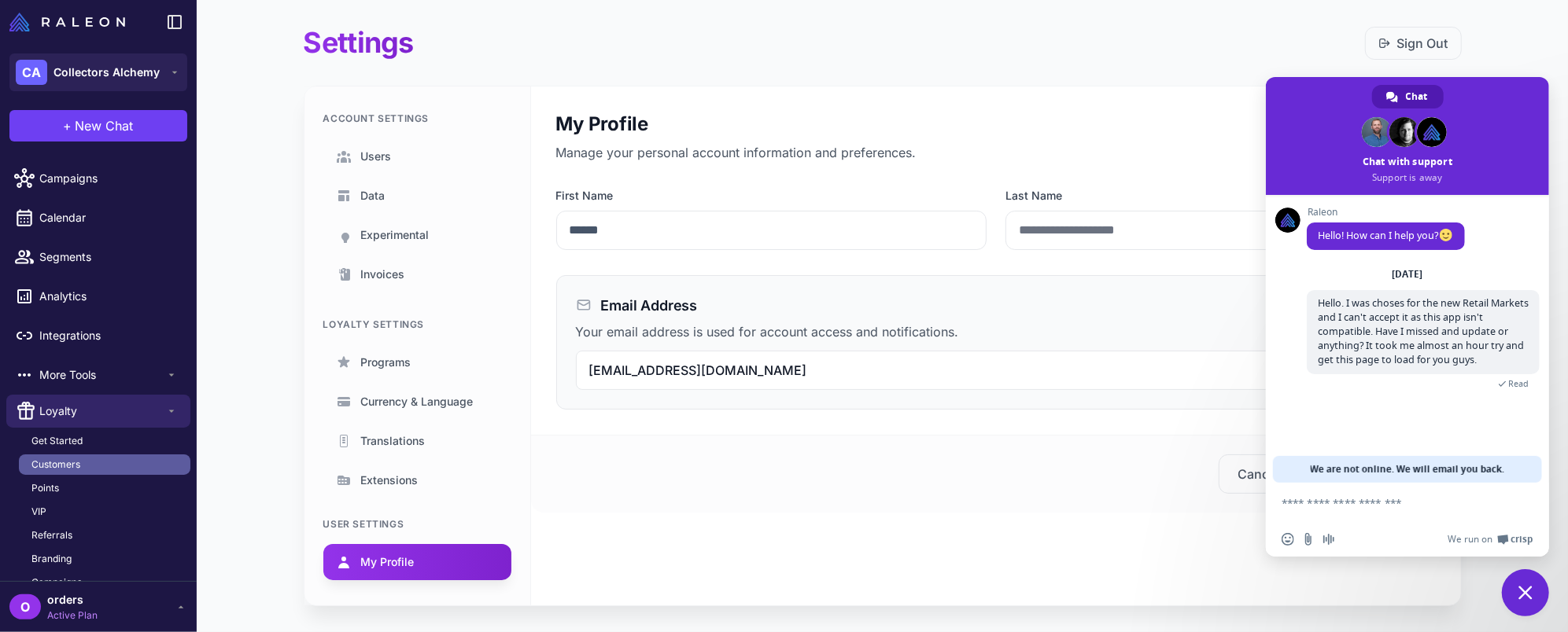
scroll to position [218, 0]
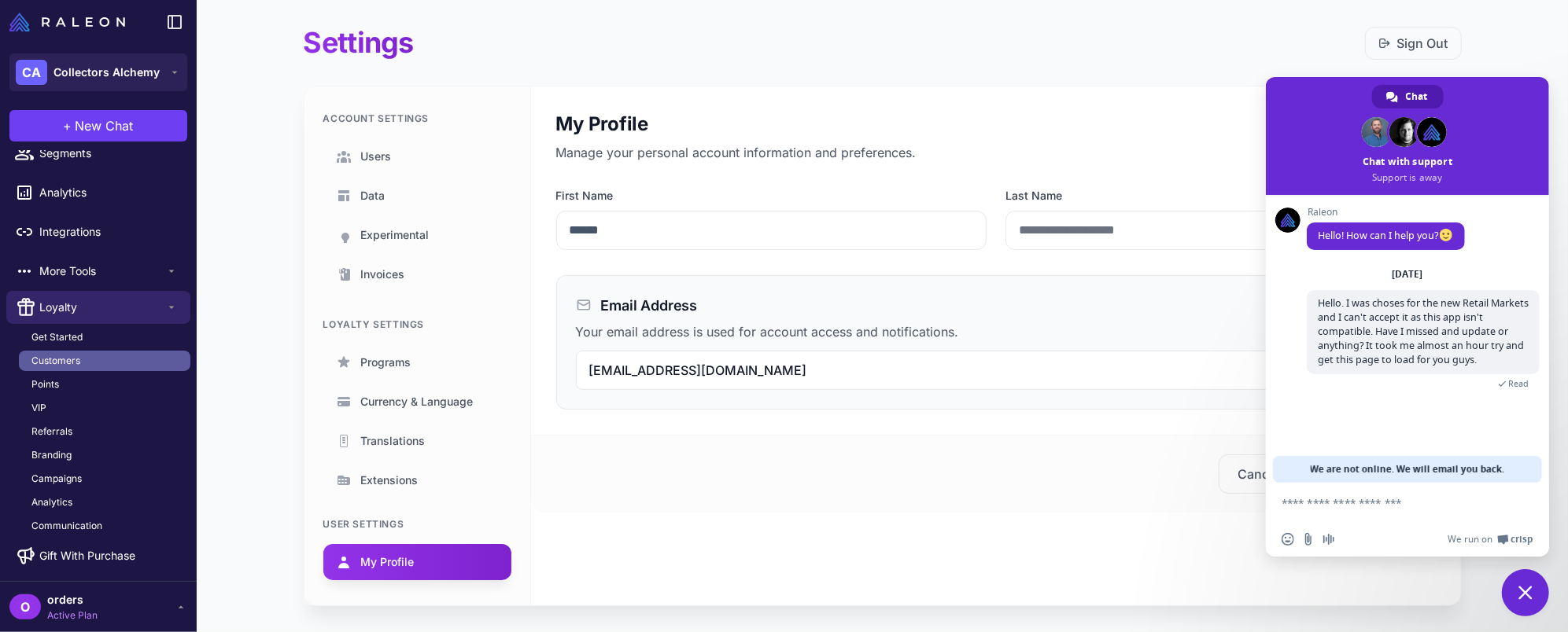
click at [104, 362] on link "Customers" at bounding box center [104, 361] width 172 height 21
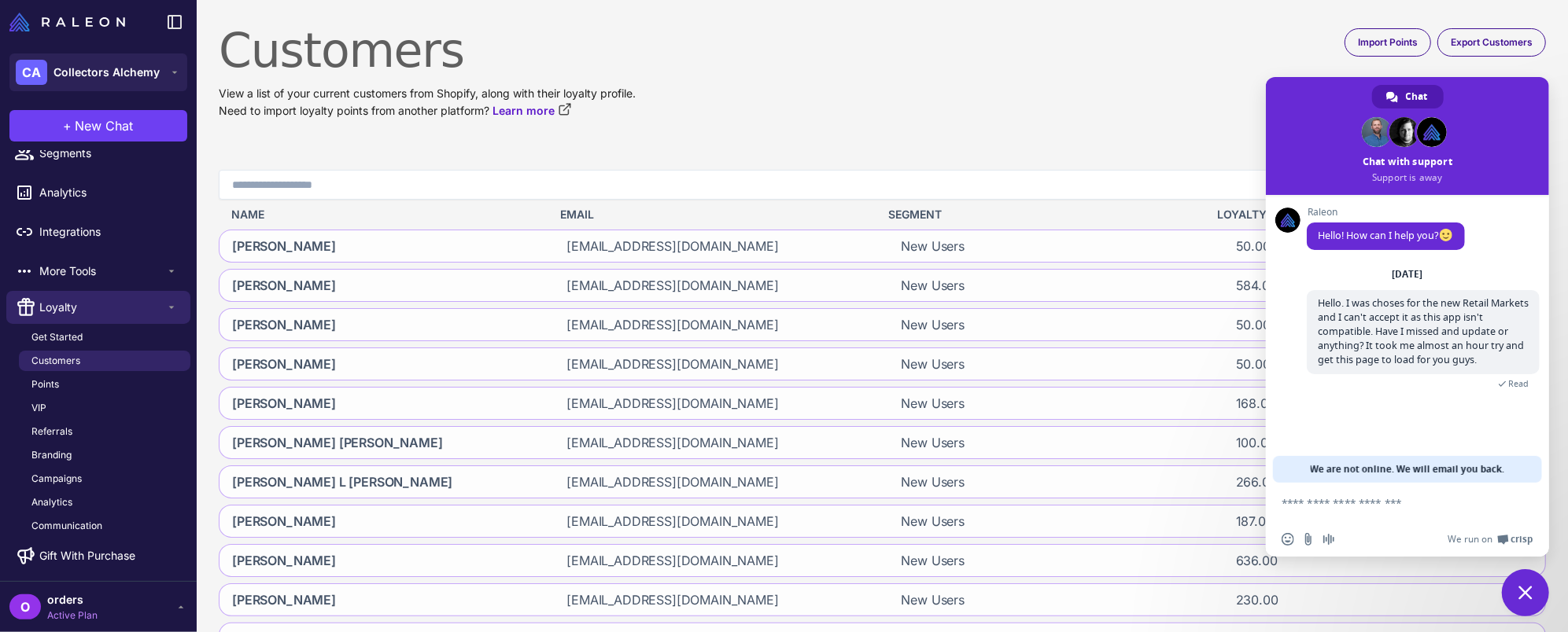
click at [1108, 20] on content "Customers View a list of your current customers from Shopify, along with their …" at bounding box center [882, 316] width 1371 height 632
click at [1482, 46] on span "Export Customers" at bounding box center [1491, 42] width 82 height 14
